Goal: Understand process/instructions: Learn how to perform a task or action

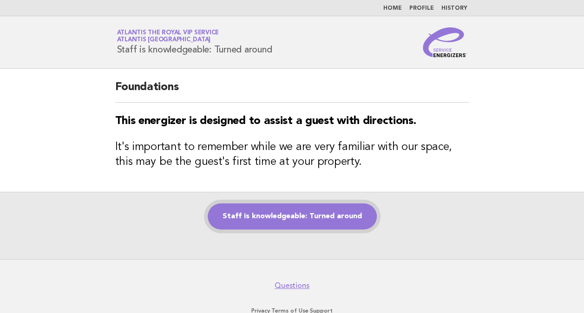
click at [291, 213] on link "Staff is knowledgeable: Turned around" at bounding box center [292, 216] width 169 height 26
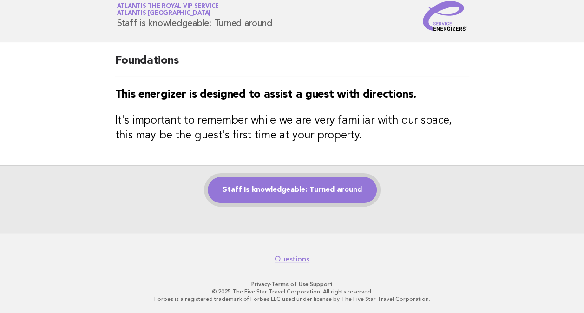
click at [307, 185] on link "Staff is knowledgeable: Turned around" at bounding box center [292, 190] width 169 height 26
click at [371, 152] on div "Foundations This energizer is designed to assist a guest with directions. It's …" at bounding box center [292, 103] width 376 height 123
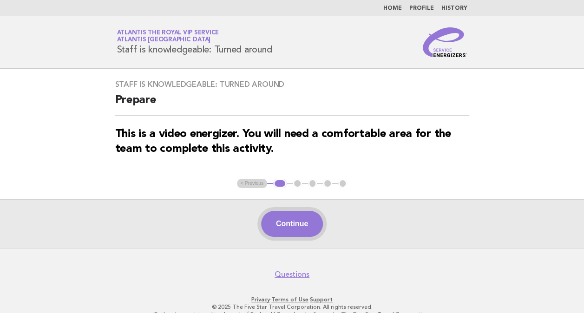
click at [299, 223] on button "Continue" at bounding box center [292, 224] width 62 height 26
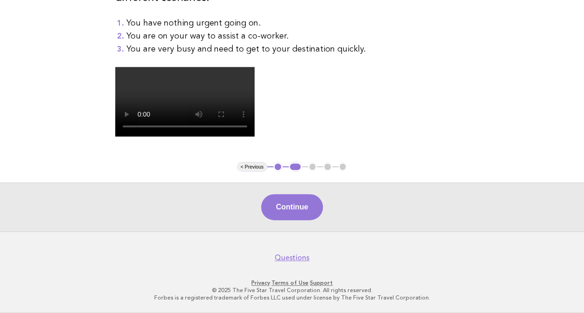
scroll to position [319, 0]
click at [305, 212] on button "Continue" at bounding box center [292, 207] width 62 height 26
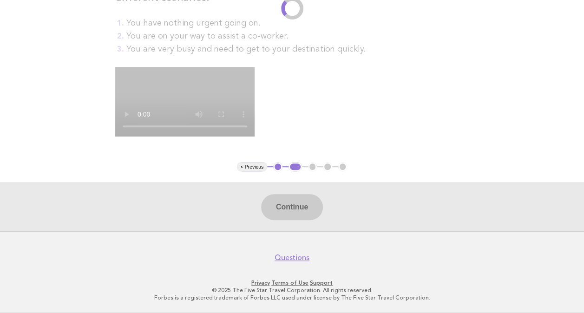
scroll to position [237, 0]
click at [309, 231] on div "Continue" at bounding box center [292, 206] width 584 height 49
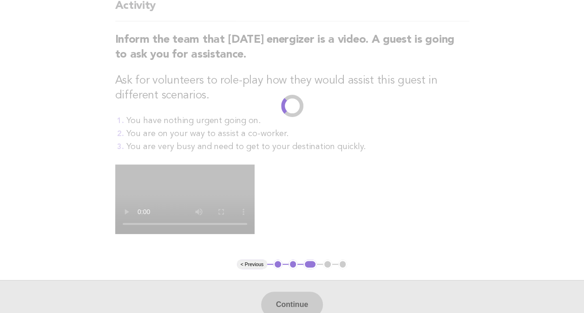
scroll to position [0, 0]
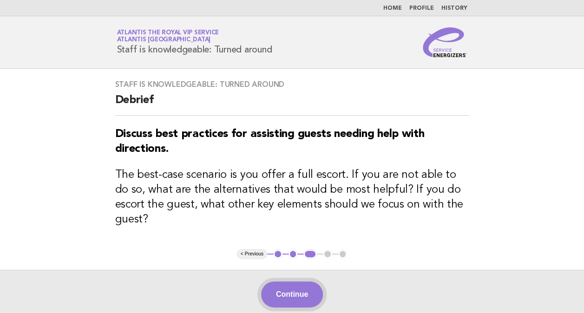
click at [310, 281] on button "Continue" at bounding box center [292, 294] width 62 height 26
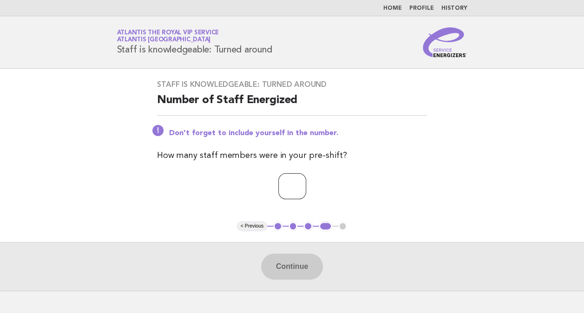
click at [290, 183] on input "number" at bounding box center [292, 186] width 28 height 26
type input "*"
click at [291, 262] on button "Continue" at bounding box center [292, 266] width 62 height 26
